Goal: Information Seeking & Learning: Learn about a topic

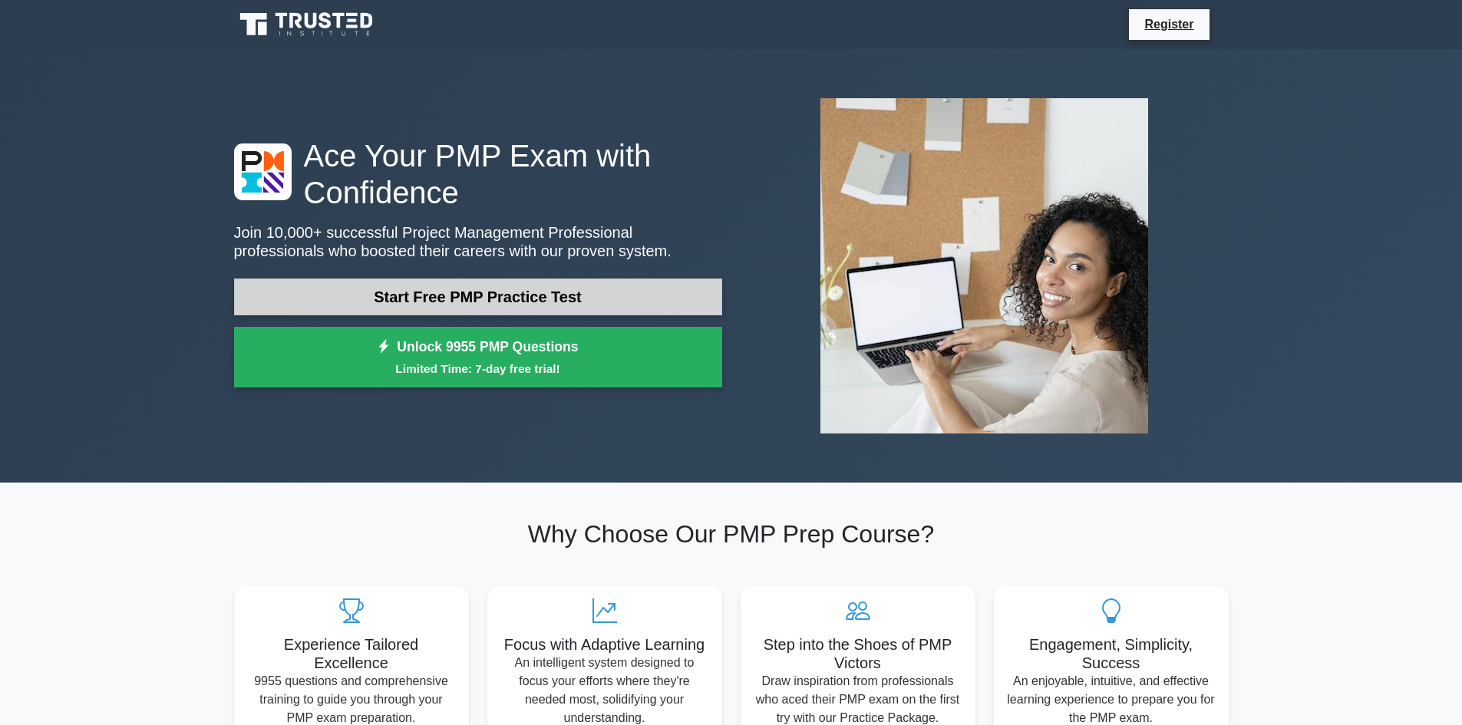
click at [642, 298] on link "Start Free PMP Practice Test" at bounding box center [478, 297] width 488 height 37
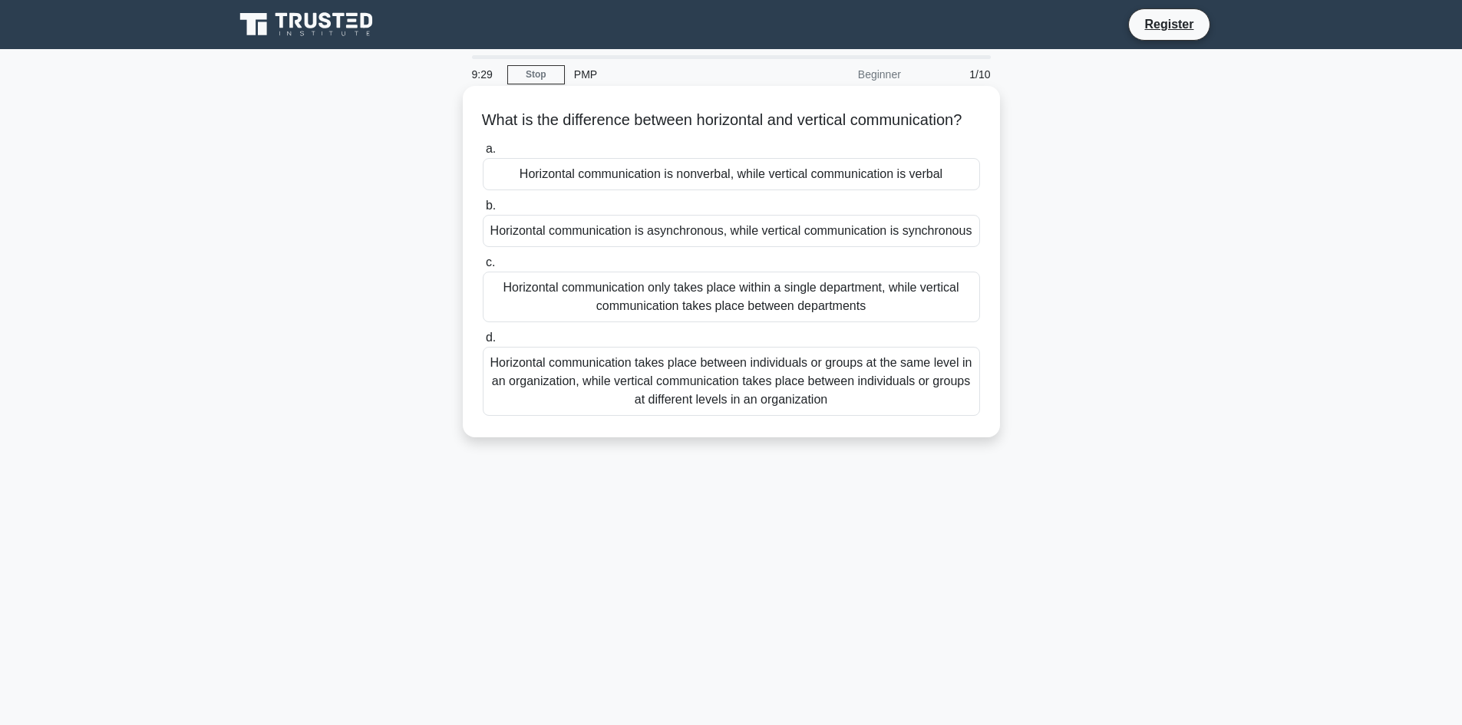
click at [814, 416] on div "Horizontal communication takes place between individuals or groups at the same …" at bounding box center [731, 381] width 497 height 69
click at [483, 343] on input "d. Horizontal communication takes place between individuals or groups at the sa…" at bounding box center [483, 338] width 0 height 10
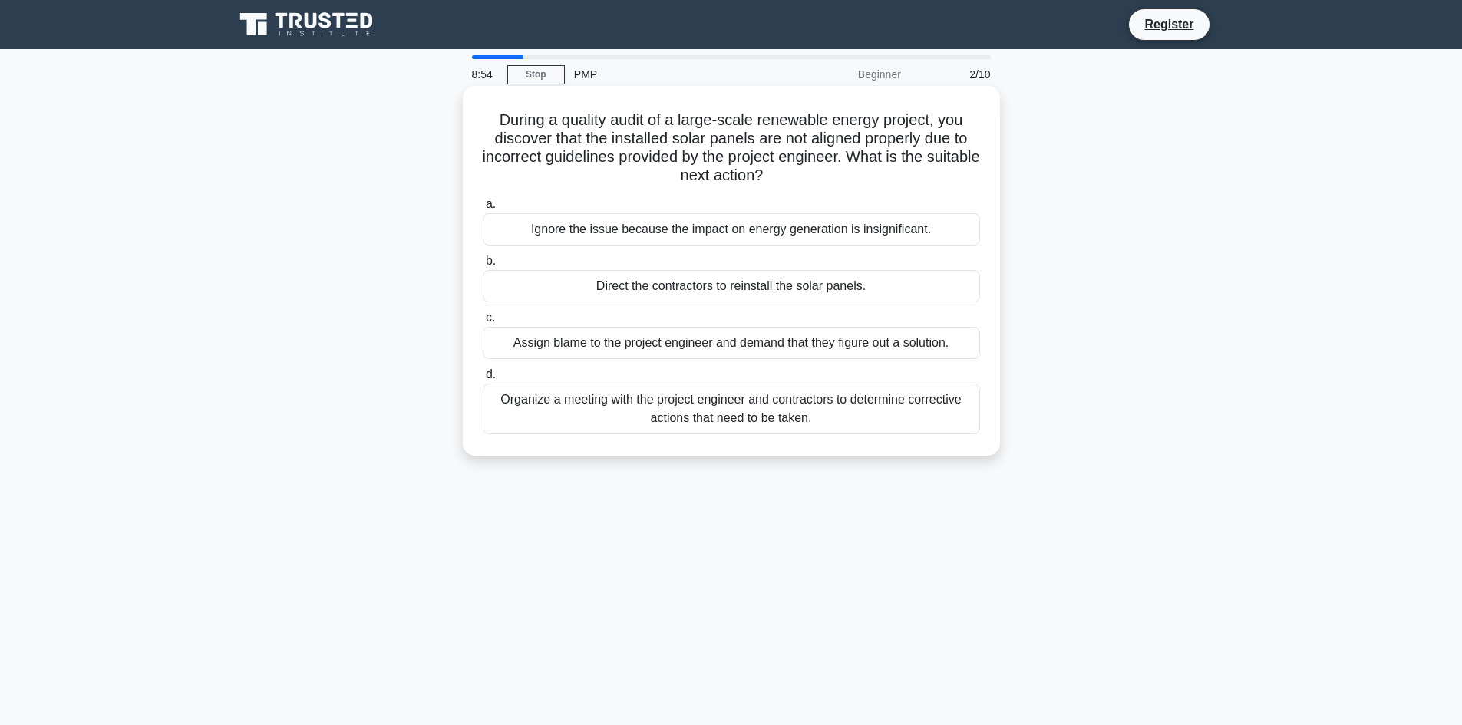
click at [784, 417] on div "Organize a meeting with the project engineer and contractors to determine corre…" at bounding box center [731, 409] width 497 height 51
click at [483, 380] on input "d. Organize a meeting with the project engineer and contractors to determine co…" at bounding box center [483, 375] width 0 height 10
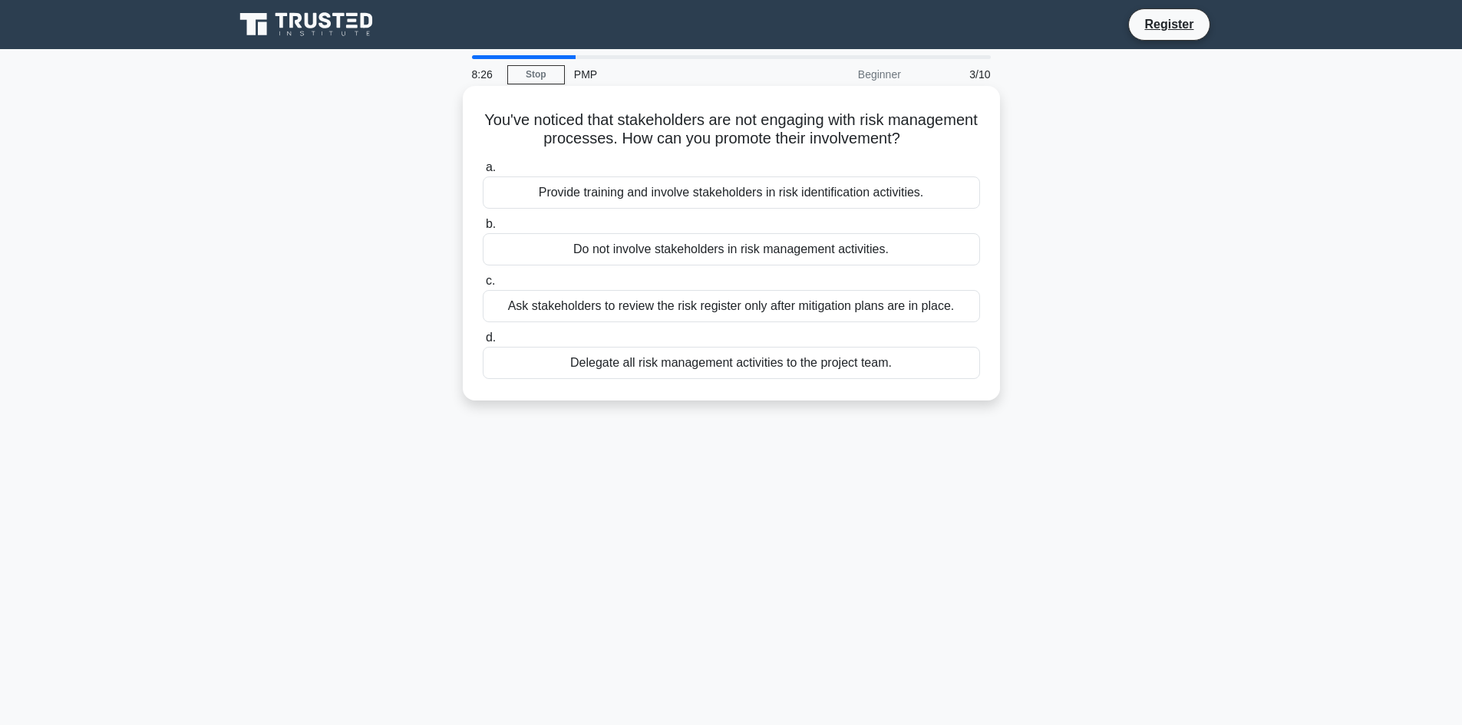
click at [660, 194] on div "Provide training and involve stakeholders in risk identification activities." at bounding box center [731, 193] width 497 height 32
click at [483, 173] on input "a. Provide training and involve stakeholders in risk identification activities." at bounding box center [483, 168] width 0 height 10
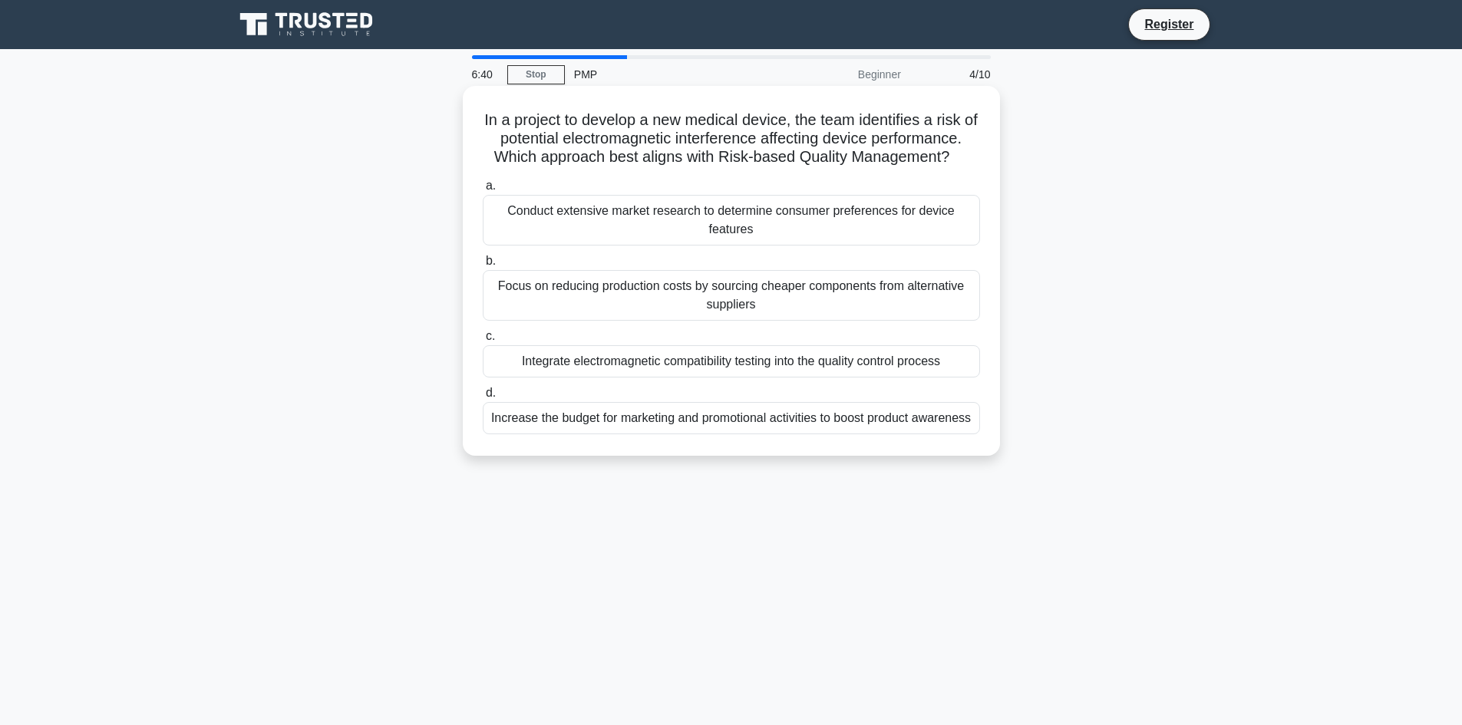
click at [764, 225] on div "Conduct extensive market research to determine consumer preferences for device …" at bounding box center [731, 220] width 497 height 51
click at [483, 191] on input "a. Conduct extensive market research to determine consumer preferences for devi…" at bounding box center [483, 186] width 0 height 10
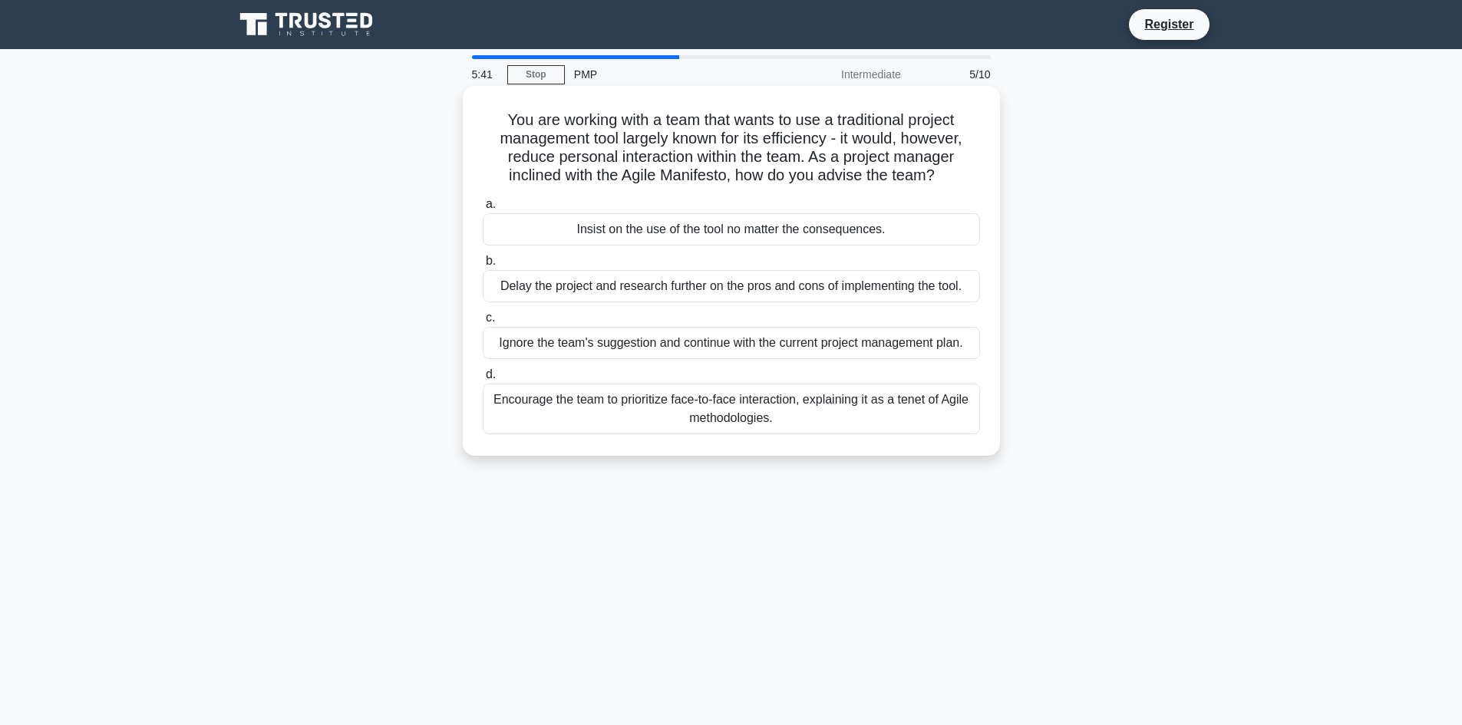
click at [766, 411] on div "Encourage the team to prioritize face-to-face interaction, explaining it as a t…" at bounding box center [731, 409] width 497 height 51
click at [483, 380] on input "d. Encourage the team to prioritize face-to-face interaction, explaining it as …" at bounding box center [483, 375] width 0 height 10
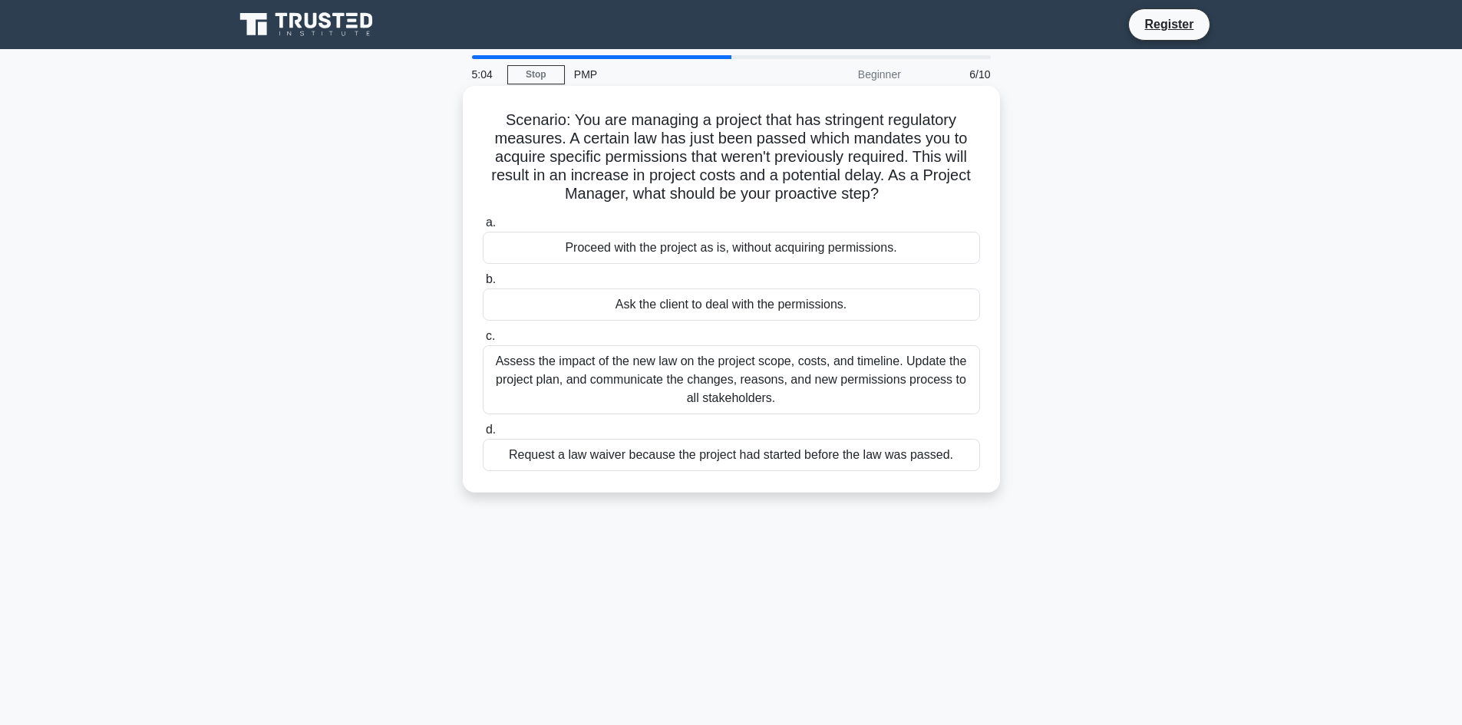
click at [762, 378] on div "Assess the impact of the new law on the project scope, costs, and timeline. Upd…" at bounding box center [731, 379] width 497 height 69
click at [483, 342] on input "c. Assess the impact of the new law on the project scope, costs, and timeline. …" at bounding box center [483, 337] width 0 height 10
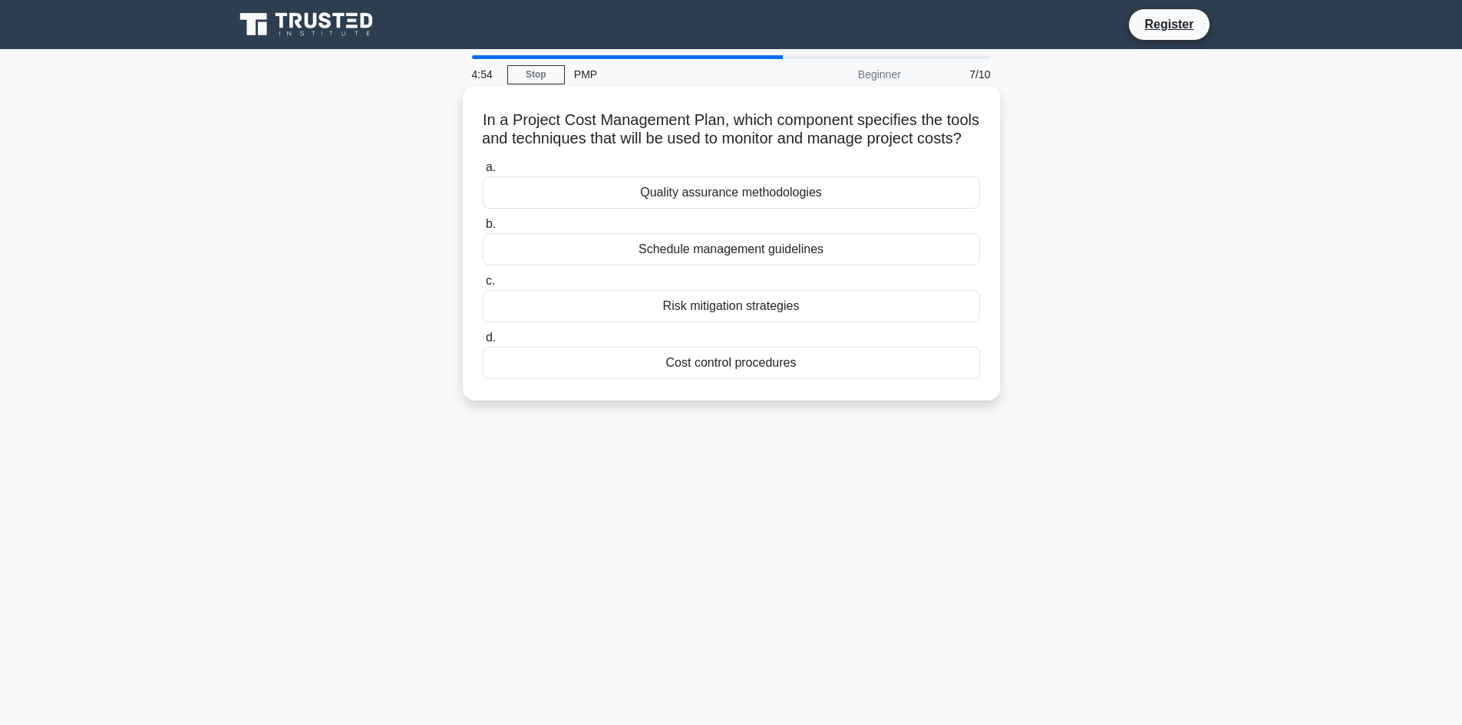
click at [774, 379] on div "Cost control procedures" at bounding box center [731, 363] width 497 height 32
click at [483, 343] on input "d. Cost control procedures" at bounding box center [483, 338] width 0 height 10
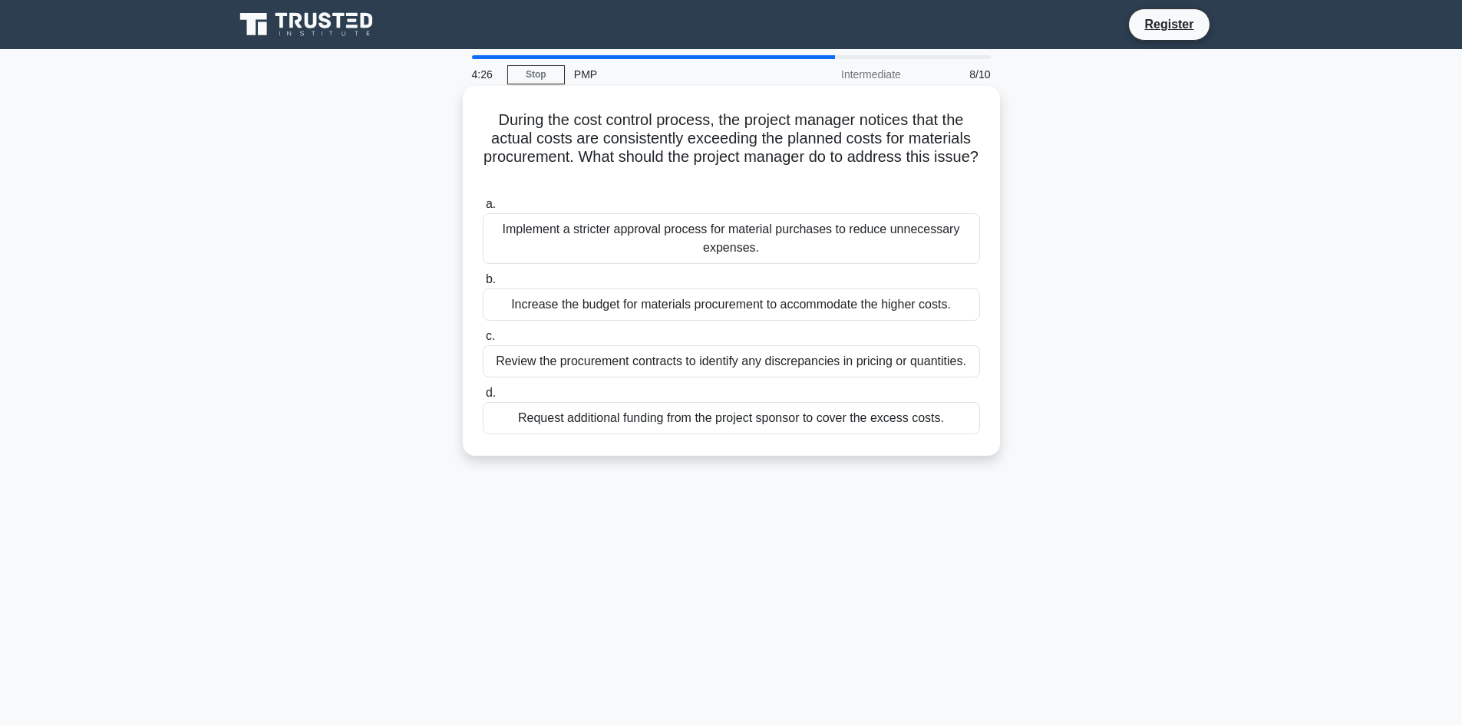
click at [762, 363] on div "Review the procurement contracts to identify any discrepancies in pricing or qu…" at bounding box center [731, 361] width 497 height 32
click at [483, 342] on input "c. Review the procurement contracts to identify any discrepancies in pricing or…" at bounding box center [483, 337] width 0 height 10
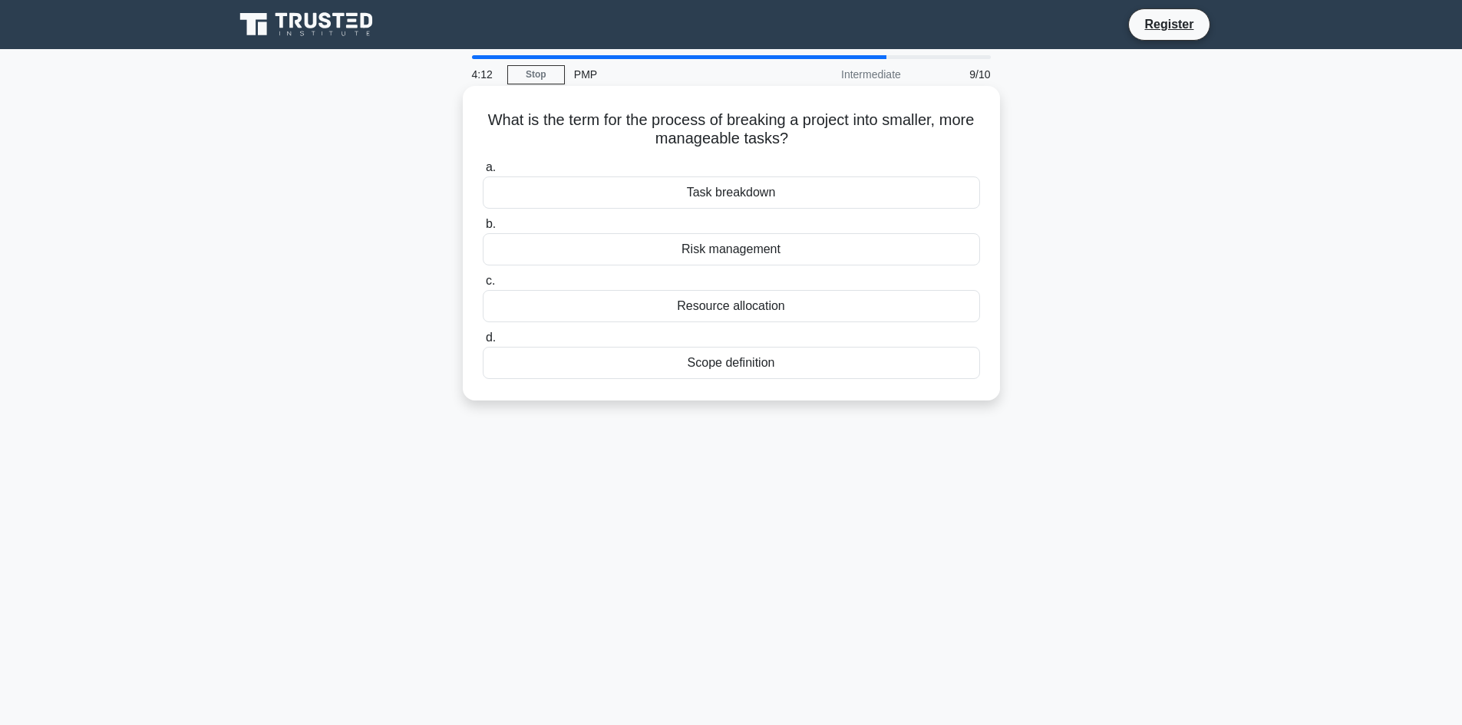
click at [763, 193] on div "Task breakdown" at bounding box center [731, 193] width 497 height 32
click at [483, 173] on input "a. Task breakdown" at bounding box center [483, 168] width 0 height 10
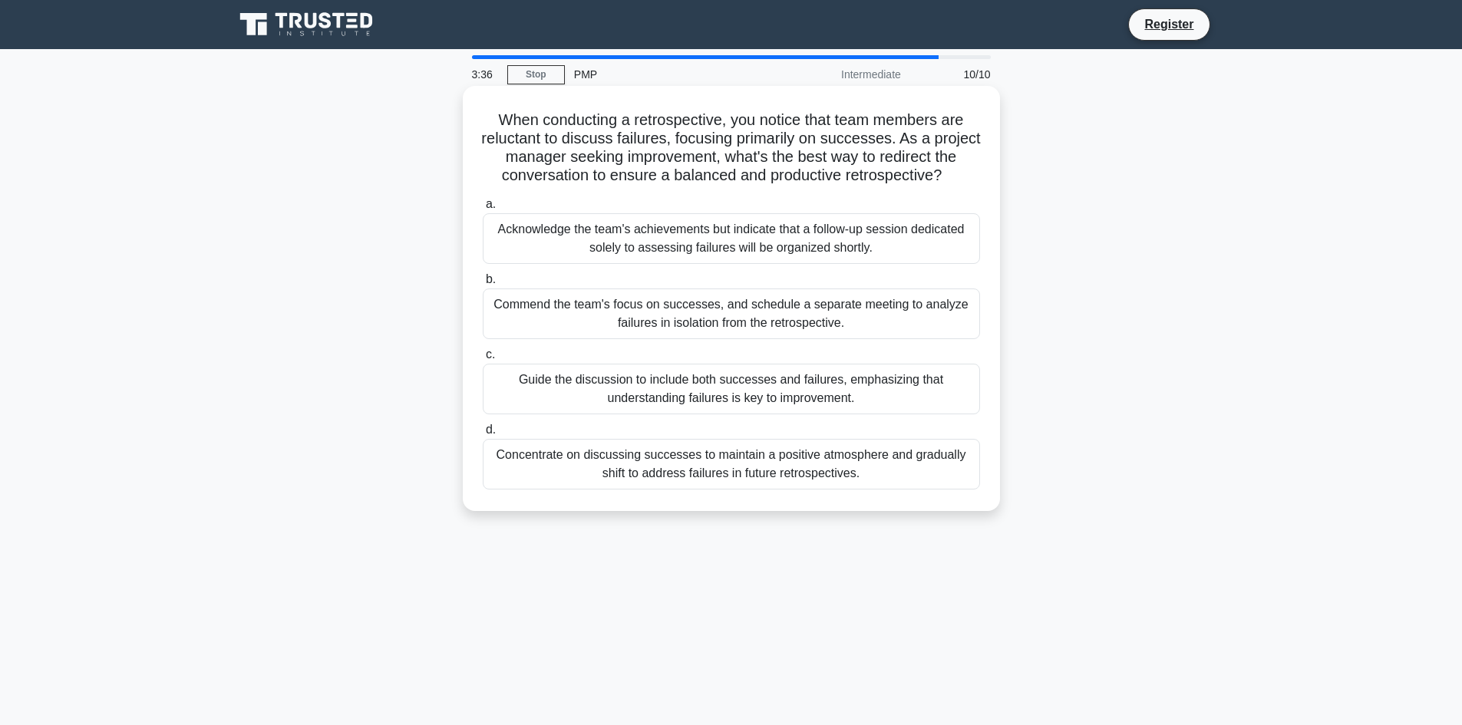
click at [698, 302] on div "Commend the team's focus on successes, and schedule a separate meeting to analy…" at bounding box center [731, 314] width 497 height 51
click at [483, 285] on input "b. Commend the team's focus on successes, and schedule a separate meeting to an…" at bounding box center [483, 280] width 0 height 10
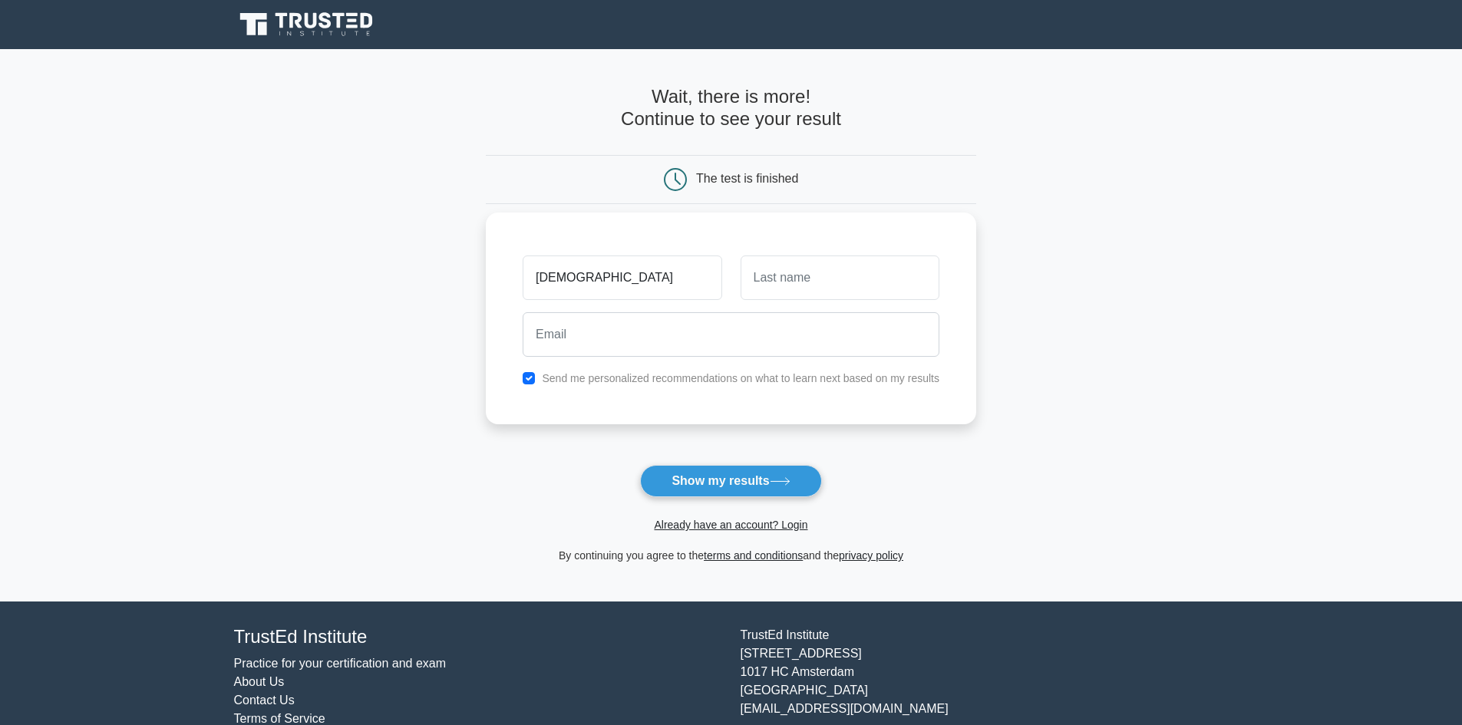
type input "[DEMOGRAPHIC_DATA]"
type input "Sagar"
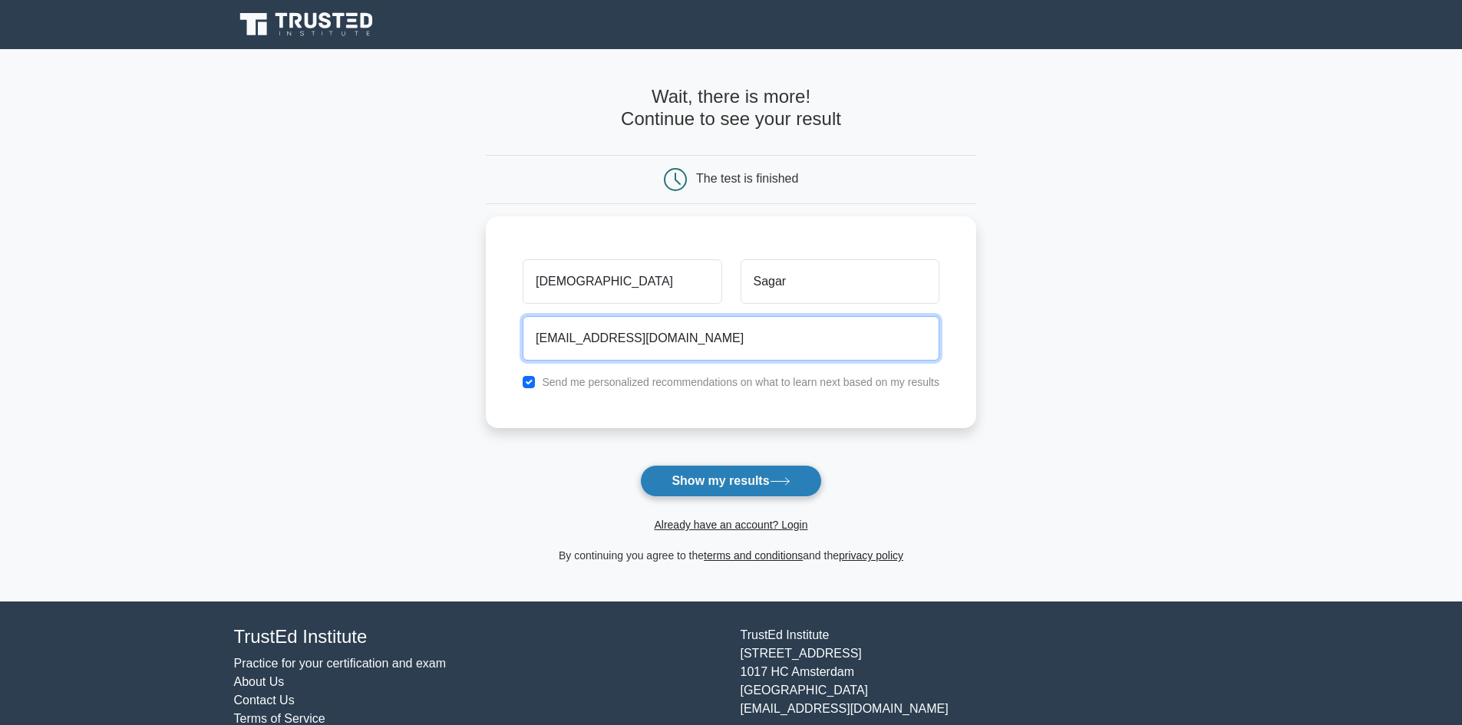
type input "[EMAIL_ADDRESS][DOMAIN_NAME]"
click at [706, 479] on button "Show my results" at bounding box center [730, 481] width 181 height 32
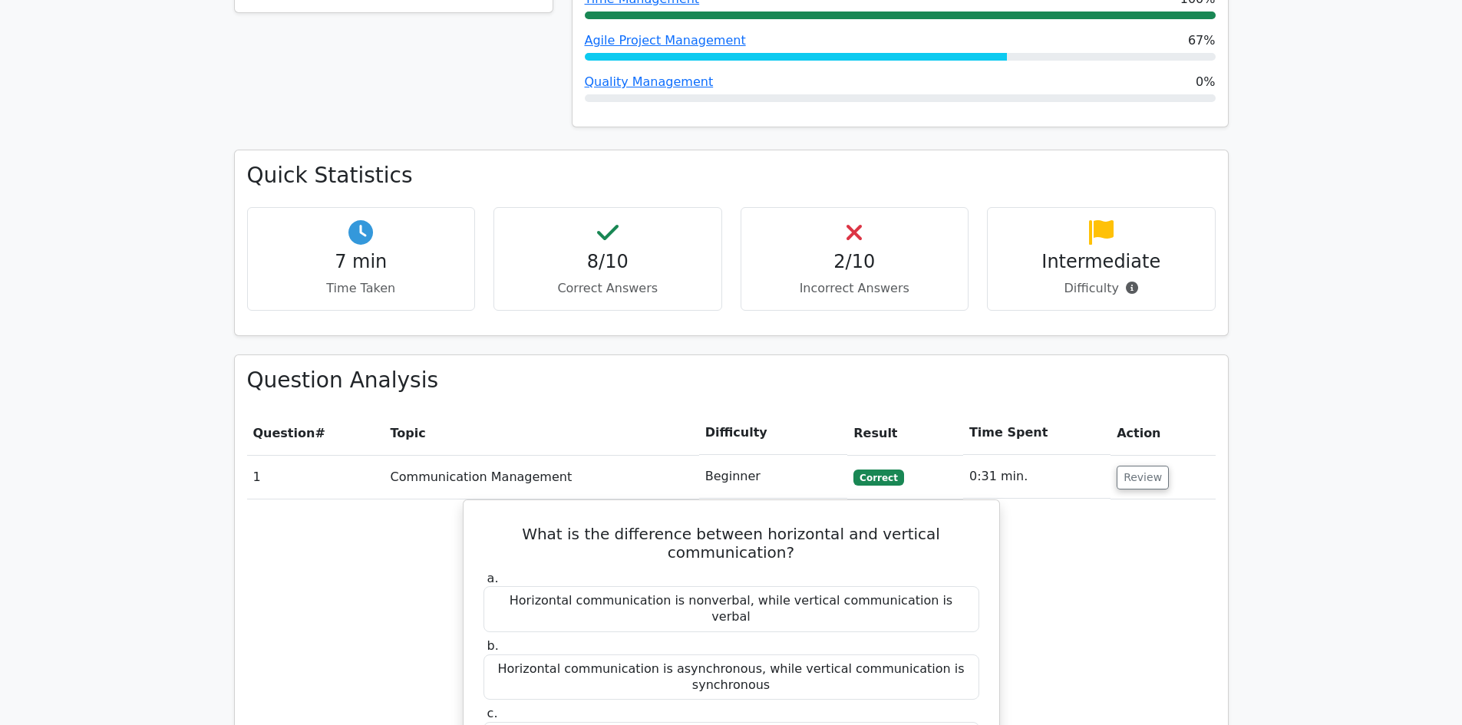
scroll to position [844, 0]
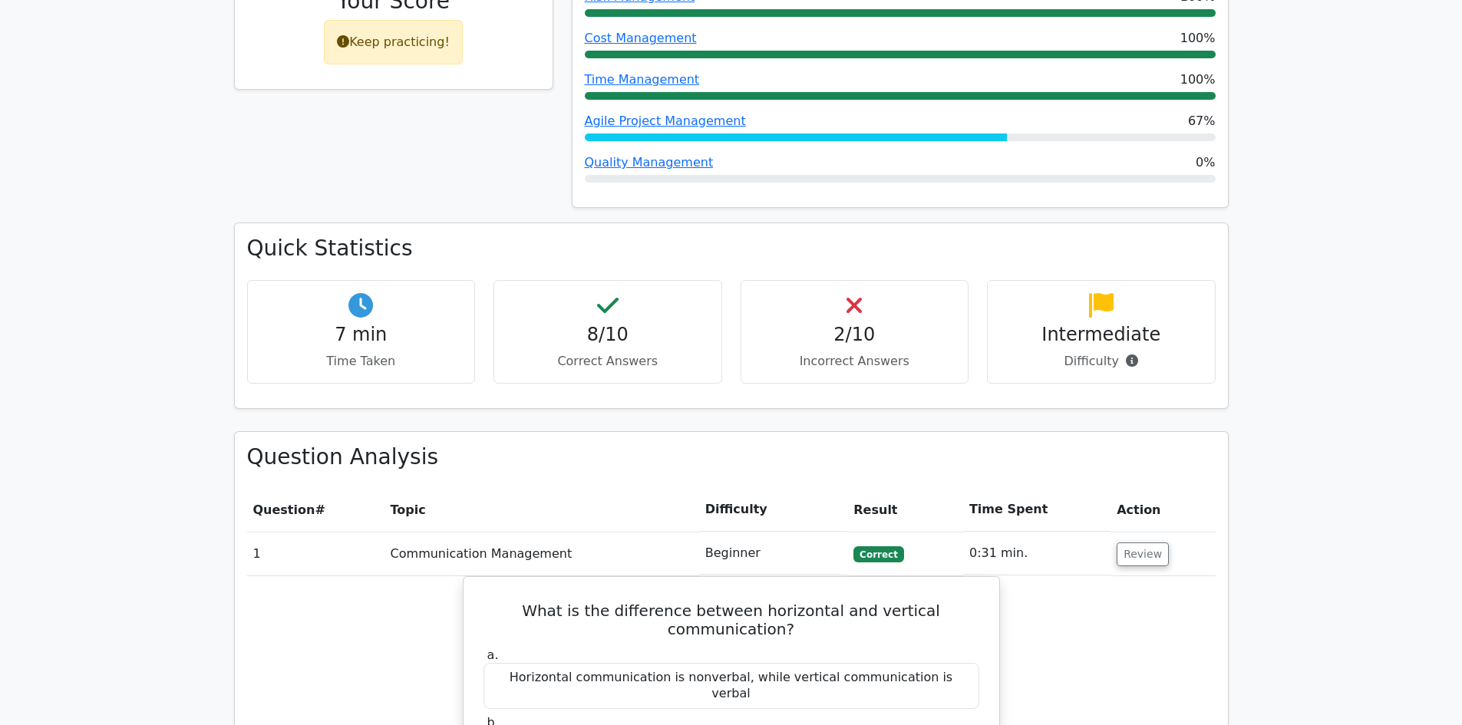
click at [852, 293] on icon at bounding box center [854, 305] width 15 height 25
click at [610, 324] on h4 "8/10" at bounding box center [608, 335] width 203 height 22
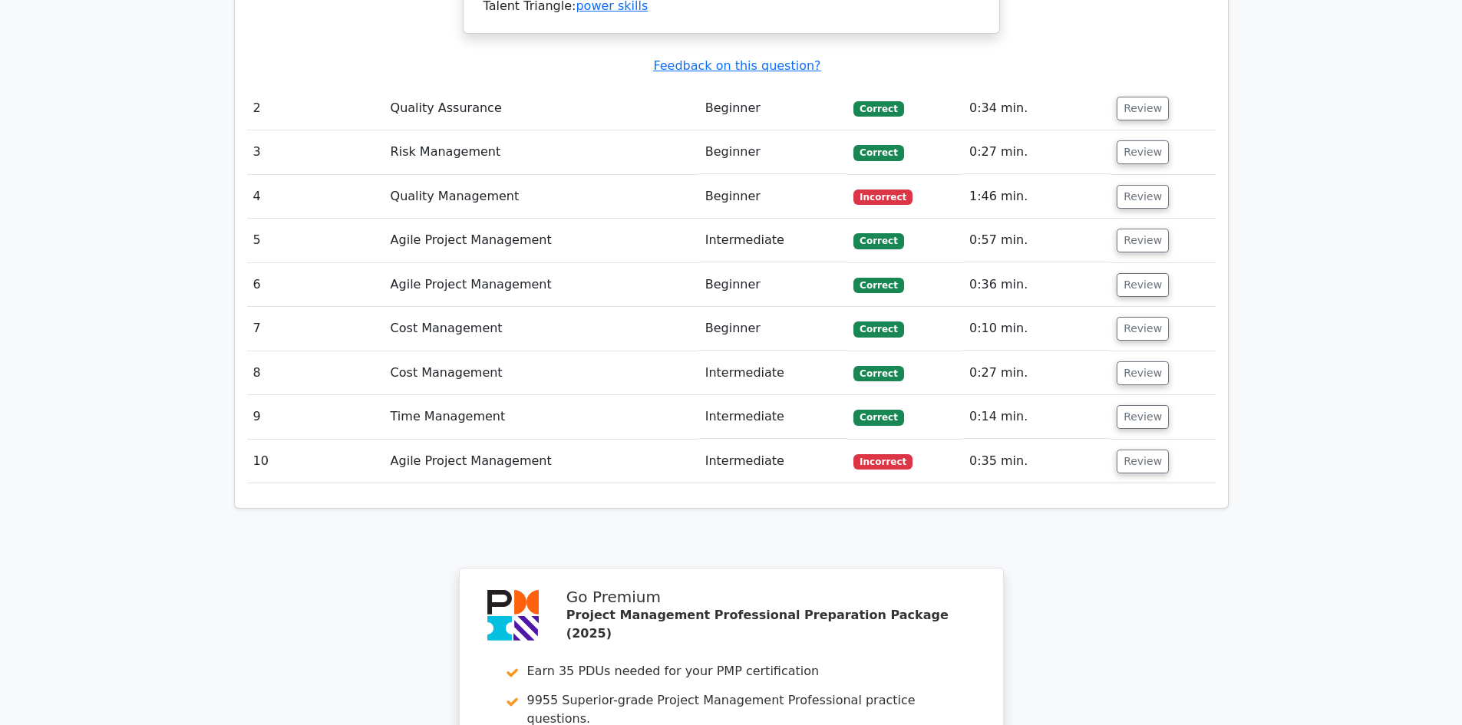
scroll to position [2072, 0]
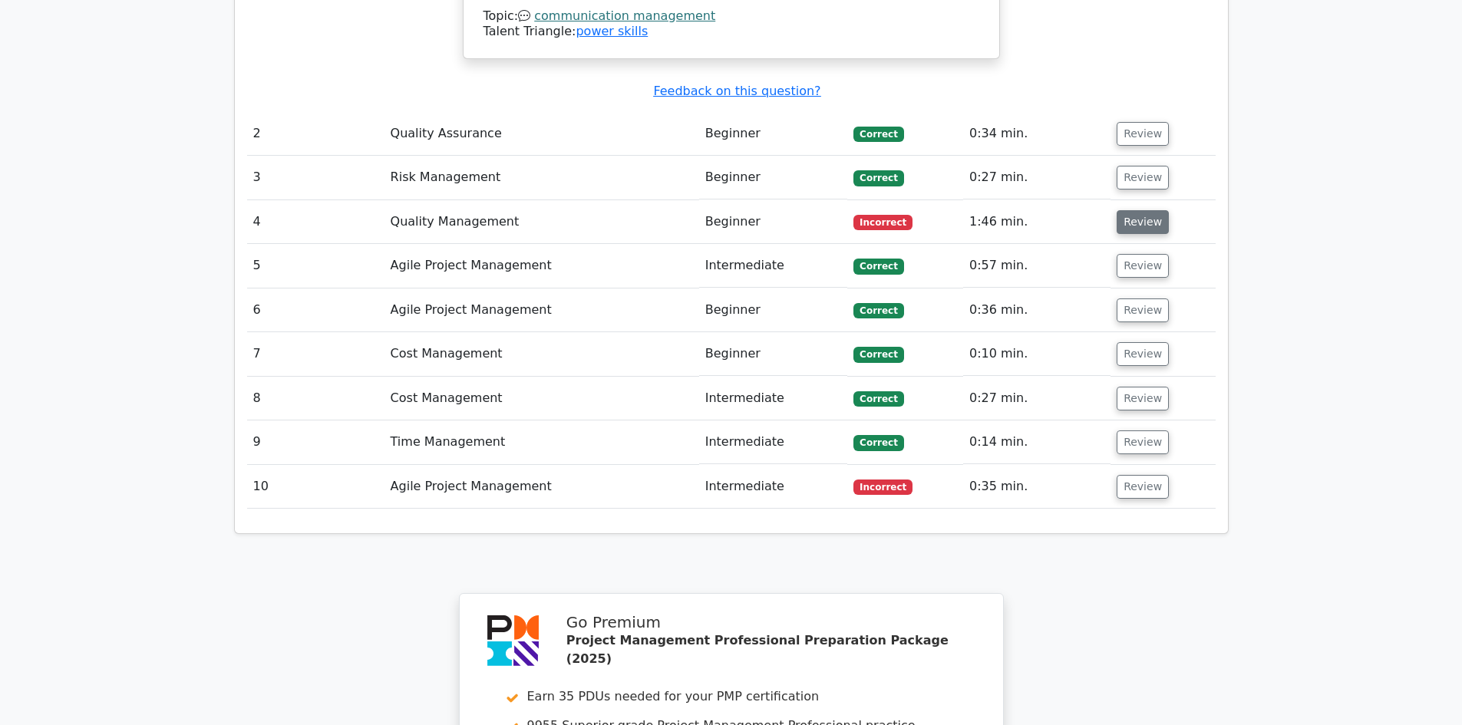
click at [1117, 210] on button "Review" at bounding box center [1143, 222] width 52 height 24
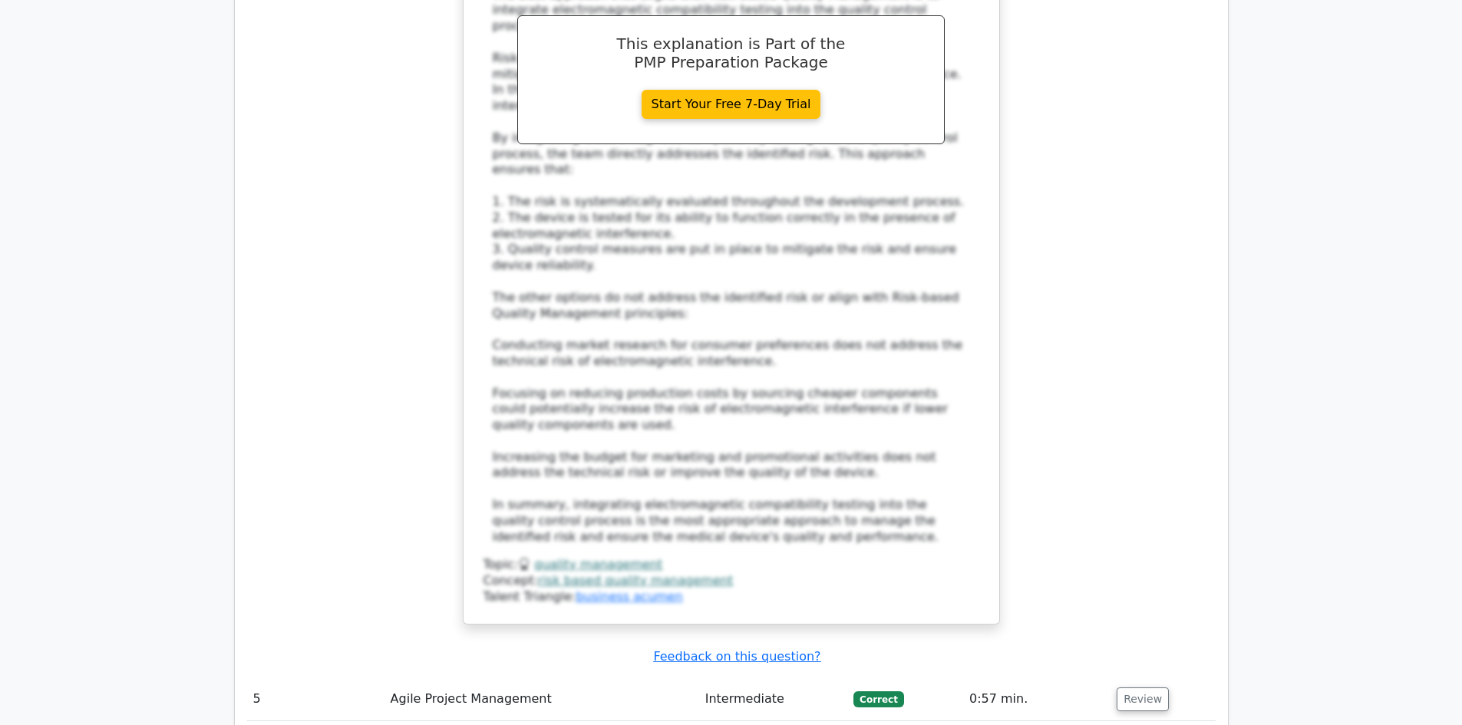
scroll to position [3070, 0]
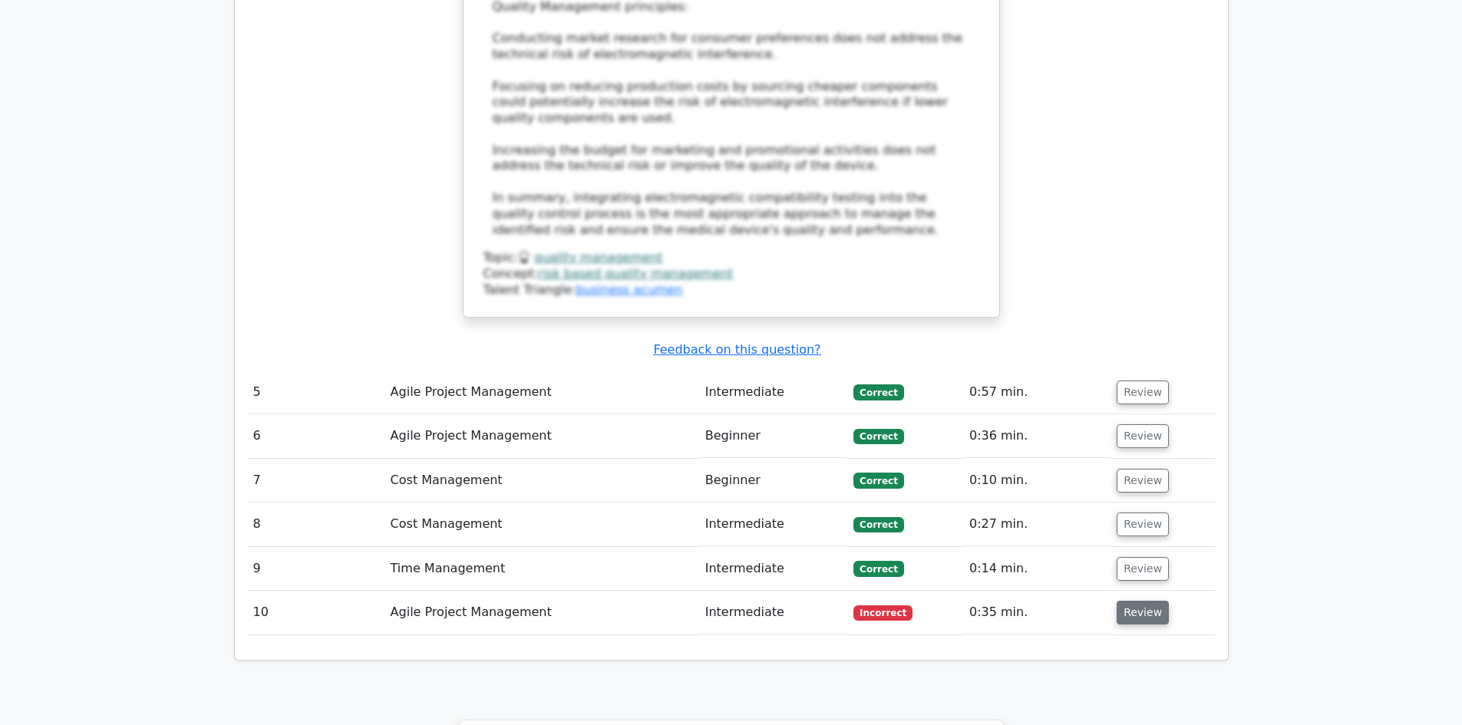
click at [1150, 601] on button "Review" at bounding box center [1143, 613] width 52 height 24
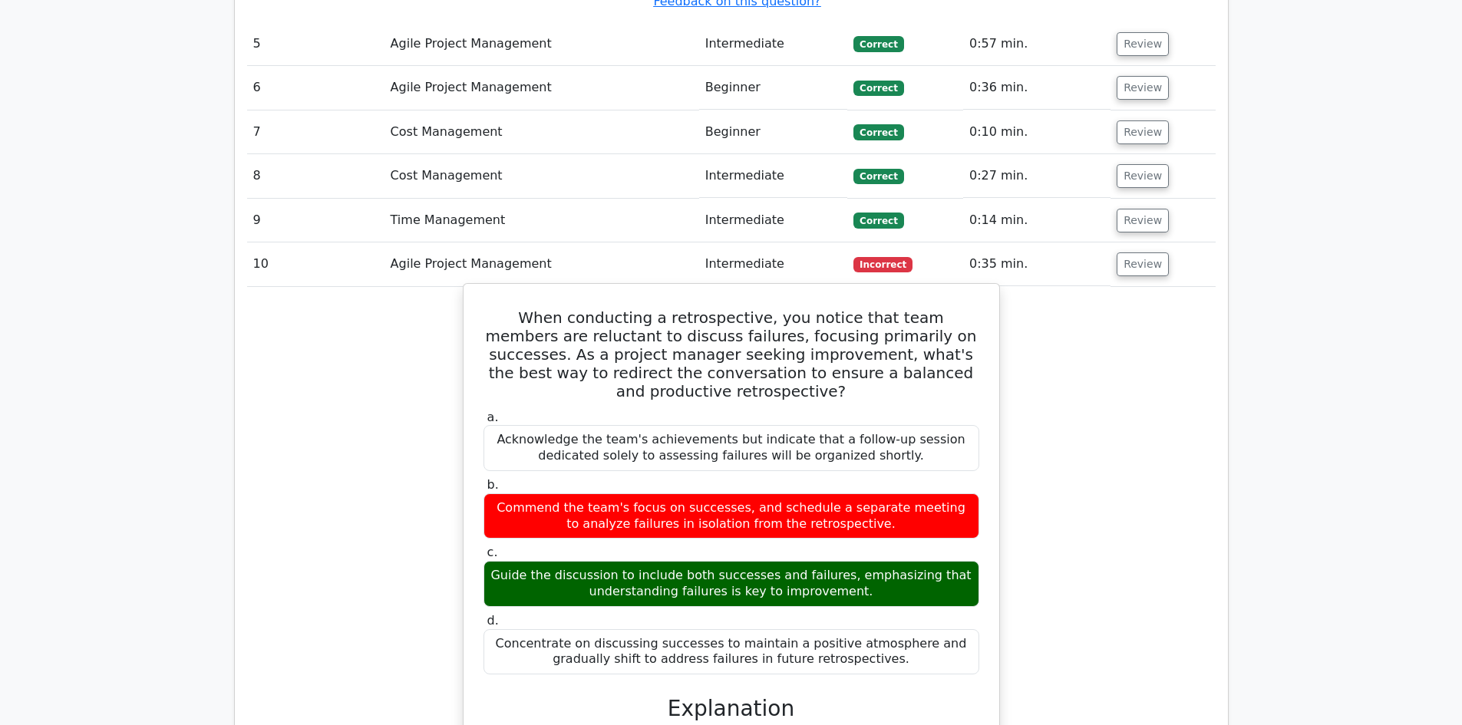
scroll to position [3454, 0]
